Goal: Information Seeking & Learning: Learn about a topic

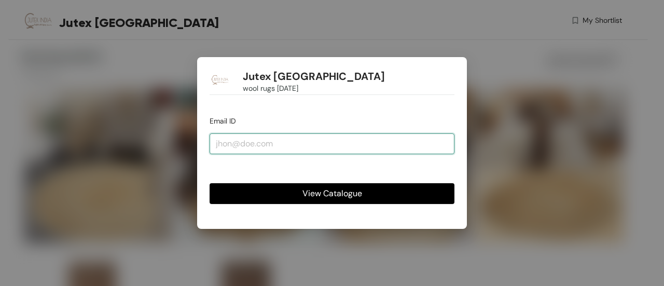
click at [254, 144] on input "email" at bounding box center [332, 143] width 245 height 21
type input "[EMAIL_ADDRESS][DOMAIN_NAME]"
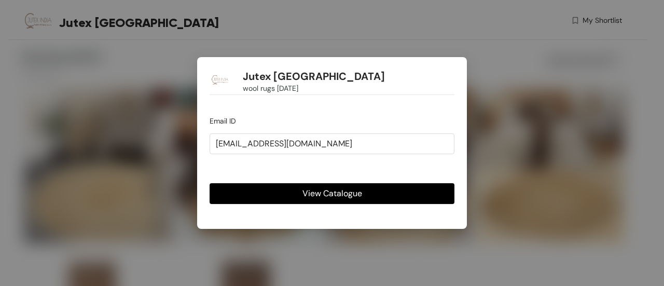
click at [320, 188] on span "View Catalogue" at bounding box center [332, 193] width 60 height 13
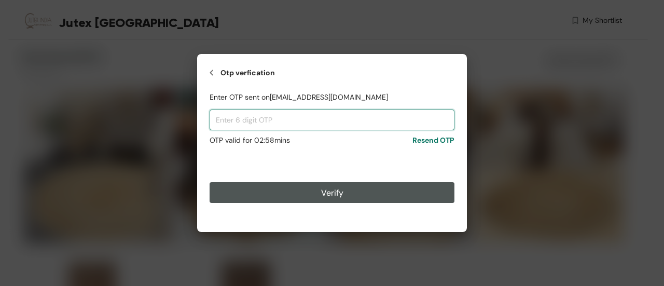
click at [258, 119] on input "text" at bounding box center [332, 119] width 245 height 21
paste input "425570"
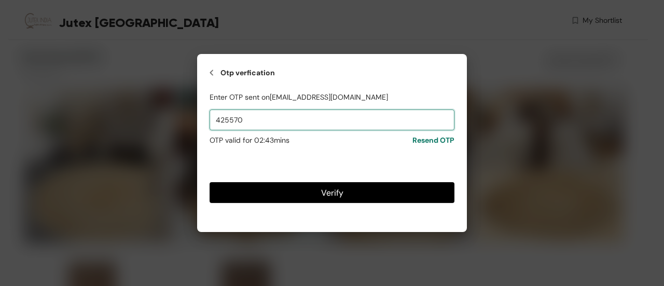
type input "425570"
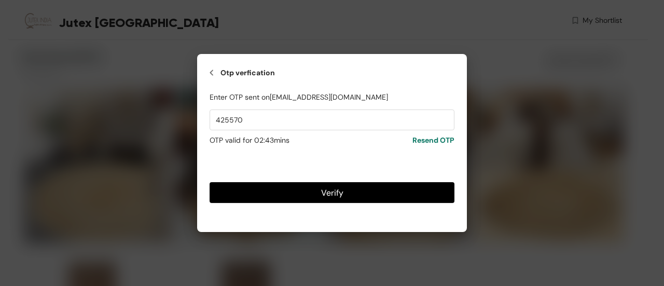
click at [283, 189] on button "Verify" at bounding box center [332, 192] width 245 height 21
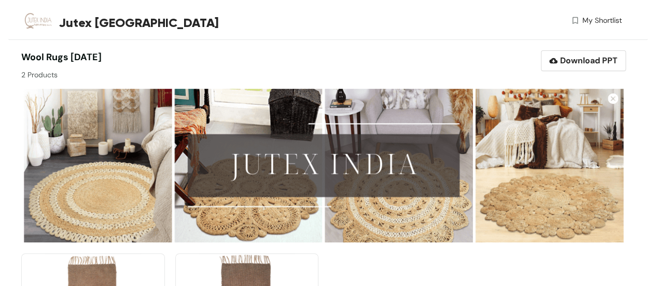
scroll to position [143, 0]
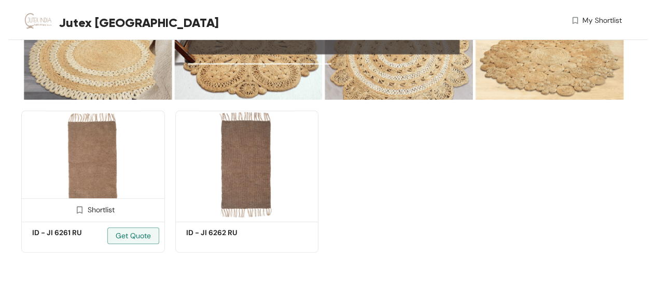
click at [110, 170] on img at bounding box center [93, 164] width 144 height 108
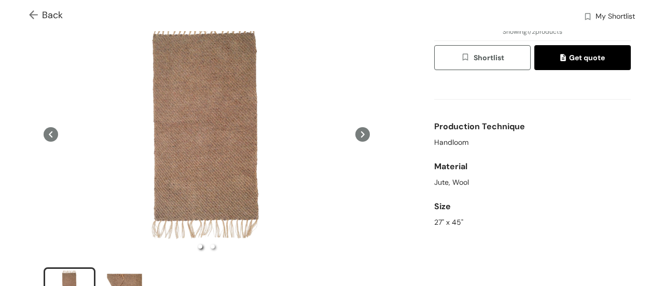
scroll to position [57, 0]
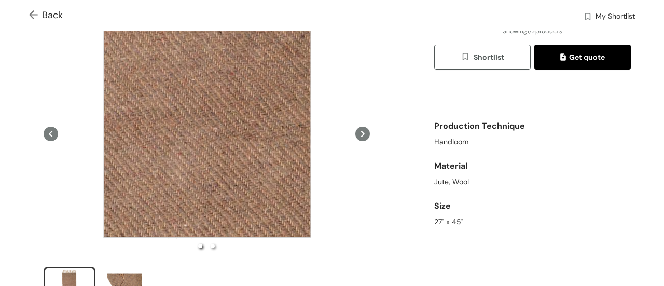
click at [207, 134] on div at bounding box center [206, 133] width 207 height 207
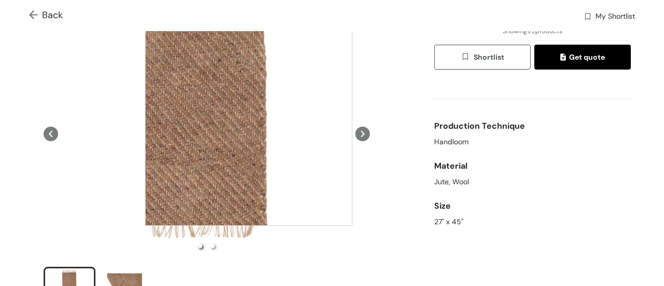
drag, startPoint x: 65, startPoint y: 269, endPoint x: 248, endPoint y: 122, distance: 235.0
click at [248, 122] on div at bounding box center [206, 133] width 347 height 245
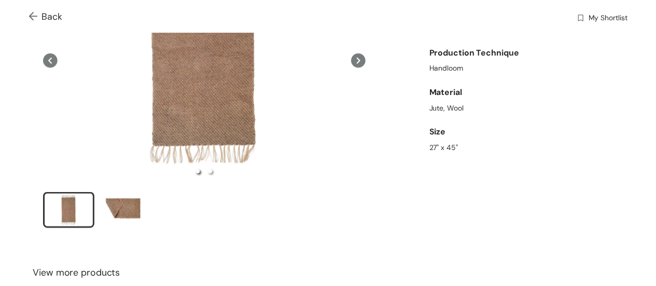
scroll to position [125, 0]
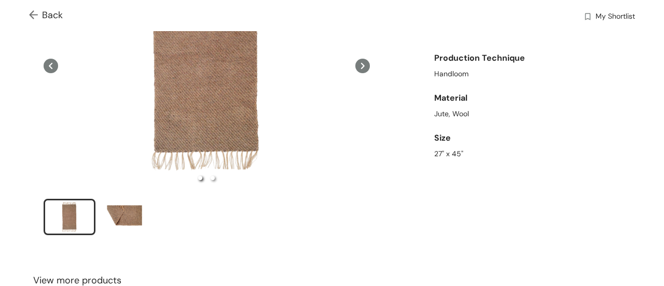
drag, startPoint x: 202, startPoint y: 93, endPoint x: 37, endPoint y: 16, distance: 181.9
click at [37, 16] on img at bounding box center [35, 15] width 13 height 11
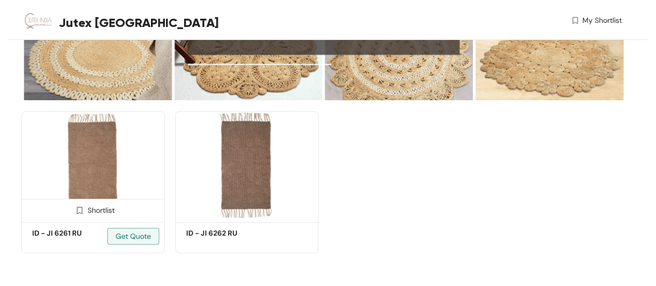
scroll to position [143, 0]
click at [68, 160] on img at bounding box center [93, 164] width 144 height 108
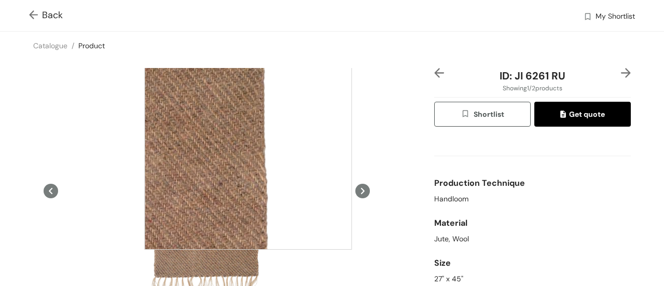
click at [248, 146] on div at bounding box center [247, 145] width 207 height 207
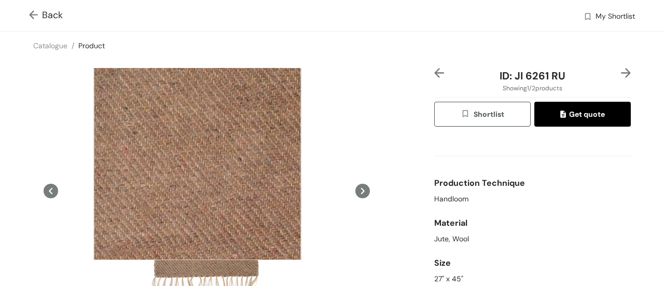
click at [197, 156] on div at bounding box center [196, 155] width 207 height 207
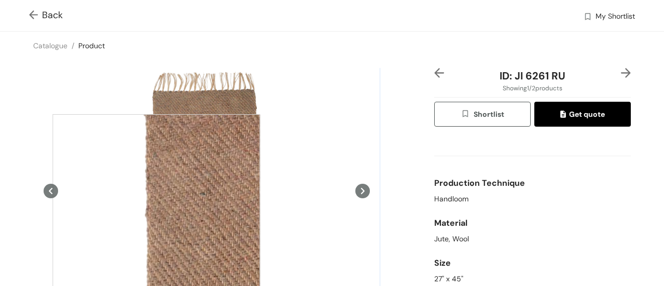
drag, startPoint x: 197, startPoint y: 156, endPoint x: 156, endPoint y: 218, distance: 74.1
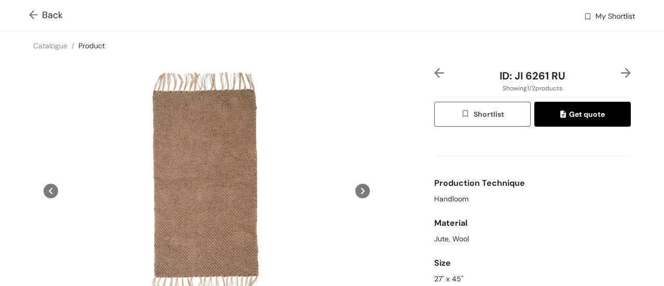
drag, startPoint x: 156, startPoint y: 218, endPoint x: 485, endPoint y: 188, distance: 330.7
click at [485, 188] on div "Production Technique" at bounding box center [532, 183] width 197 height 21
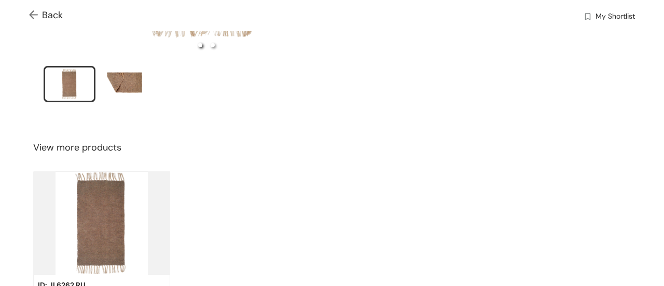
scroll to position [260, 0]
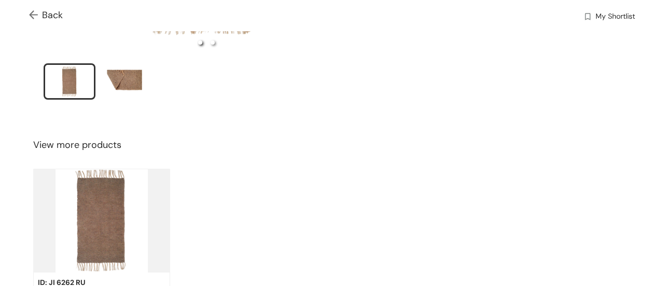
drag, startPoint x: 78, startPoint y: 78, endPoint x: 344, endPoint y: 121, distance: 270.0
click at [344, 121] on div "Back My Shortlist Catalogue / Product / ID: JI 6261 RU Showing 1 / 2 products S…" at bounding box center [332, 62] width 664 height 644
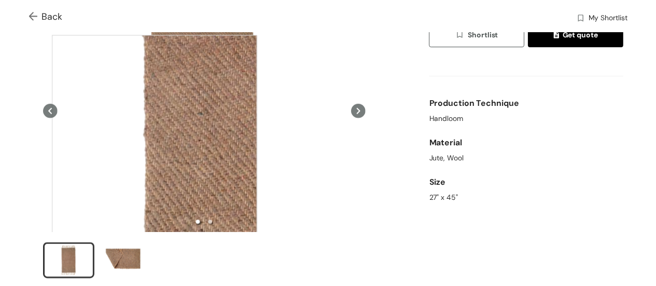
scroll to position [0, 0]
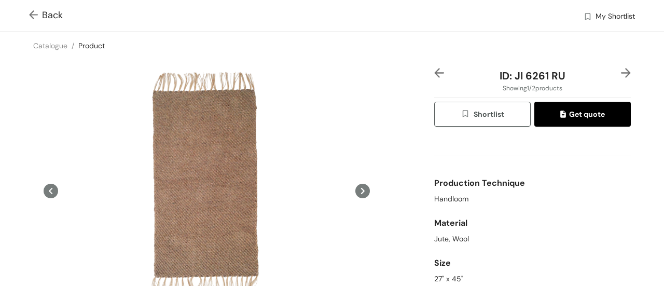
click at [35, 14] on img at bounding box center [35, 15] width 13 height 11
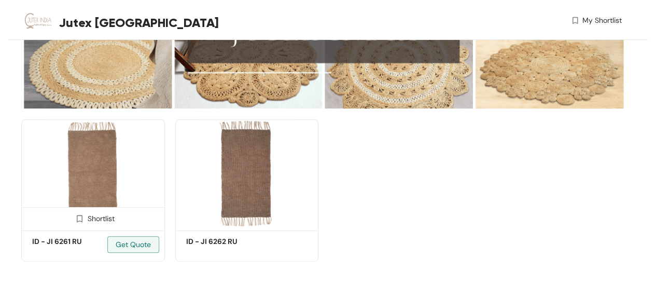
scroll to position [143, 0]
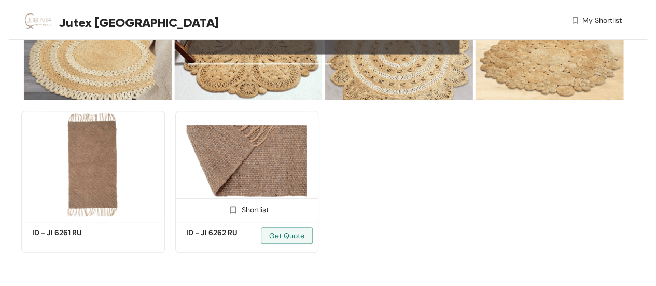
click at [237, 158] on img at bounding box center [247, 164] width 144 height 108
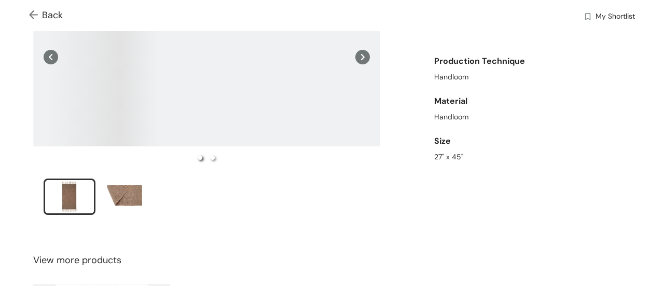
scroll to position [145, 0]
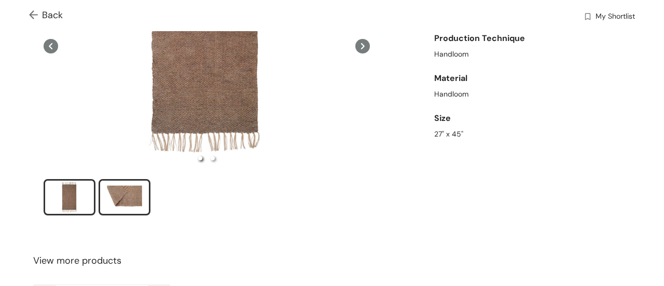
click at [128, 192] on div "slide item 2" at bounding box center [124, 197] width 47 height 31
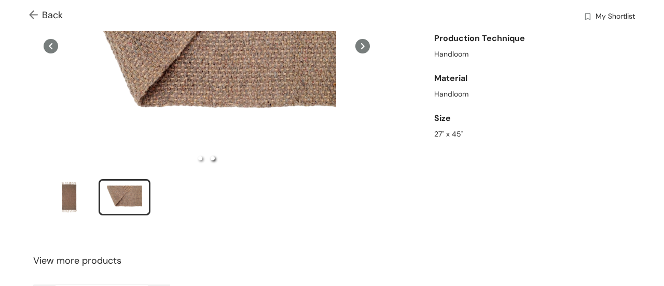
drag, startPoint x: 128, startPoint y: 192, endPoint x: 197, endPoint y: 224, distance: 75.9
click at [197, 224] on div at bounding box center [206, 76] width 351 height 306
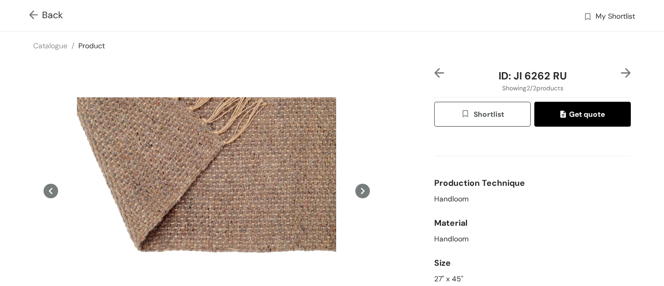
scroll to position [64, 0]
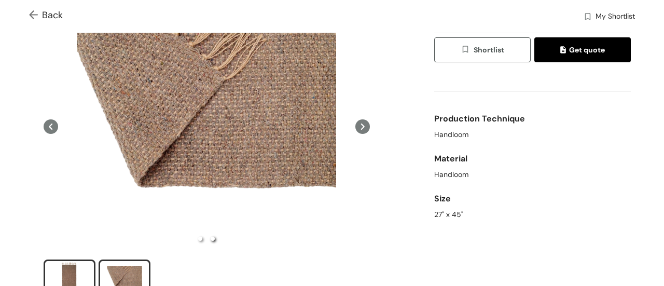
click at [69, 273] on div "slide item 1" at bounding box center [69, 277] width 47 height 31
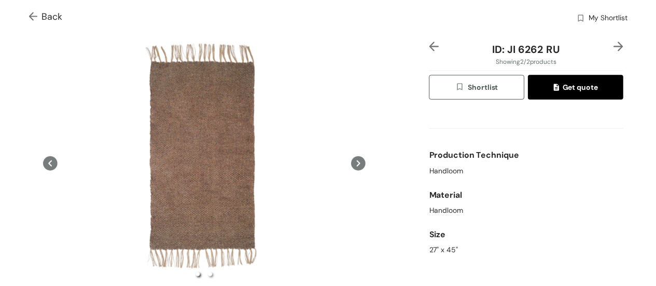
scroll to position [28, 0]
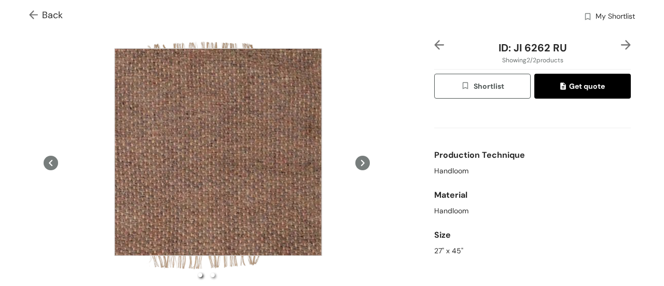
click at [218, 152] on div at bounding box center [217, 151] width 207 height 207
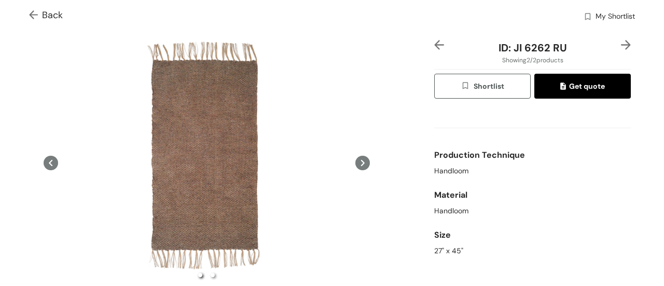
click at [31, 14] on img at bounding box center [35, 15] width 13 height 11
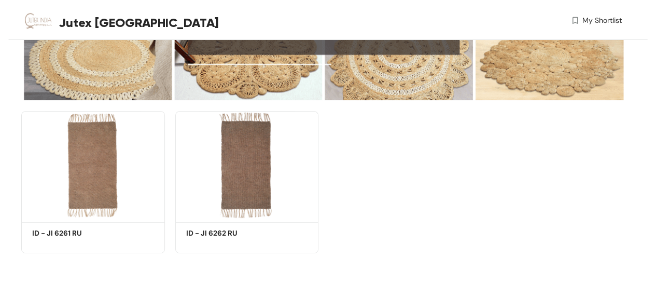
scroll to position [143, 0]
